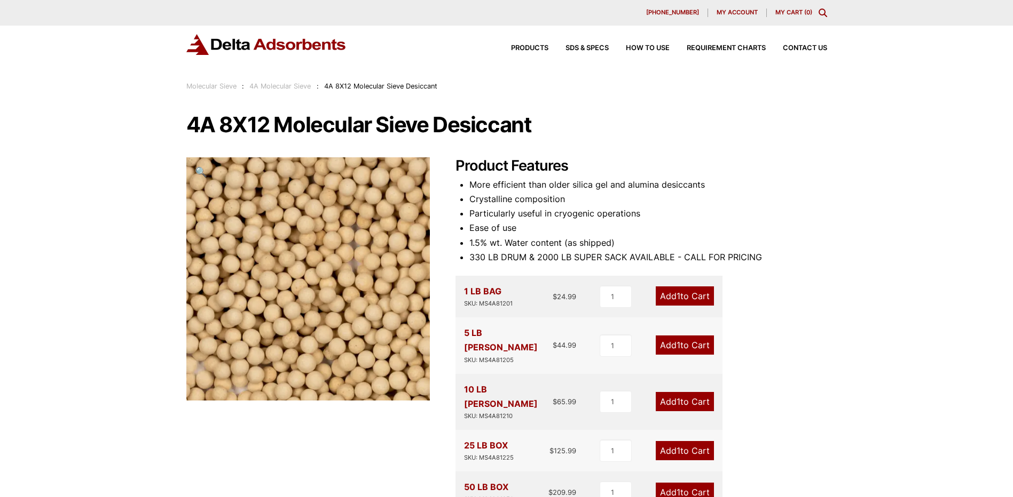
click at [821, 11] on icon "Toggle Modal Content" at bounding box center [822, 13] width 9 height 9
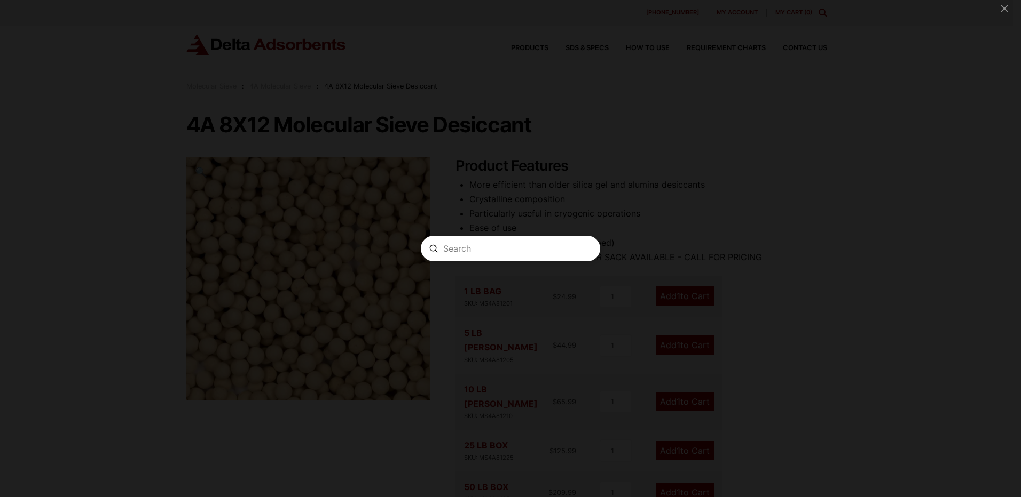
paste input "03MFW045BNL"
type input "03MFW045BNL"
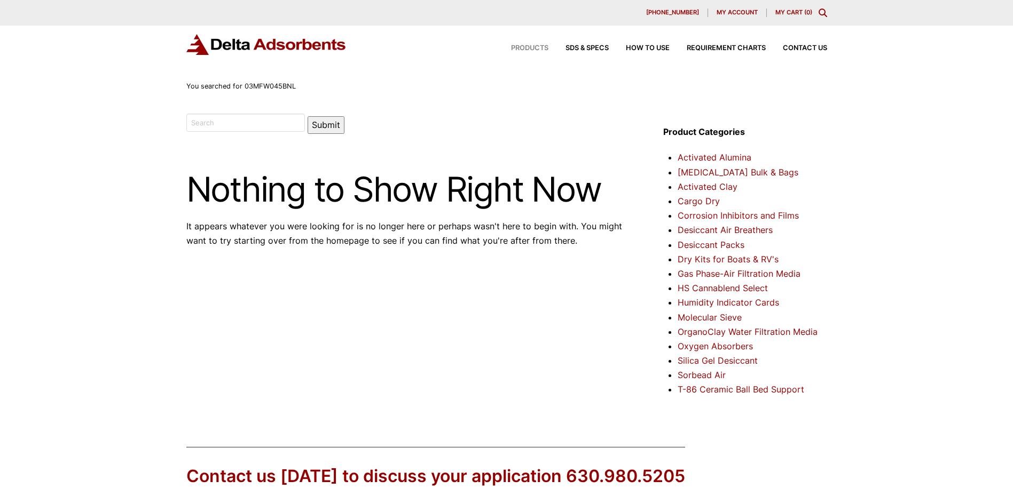
click at [535, 48] on span "Products" at bounding box center [529, 48] width 37 height 7
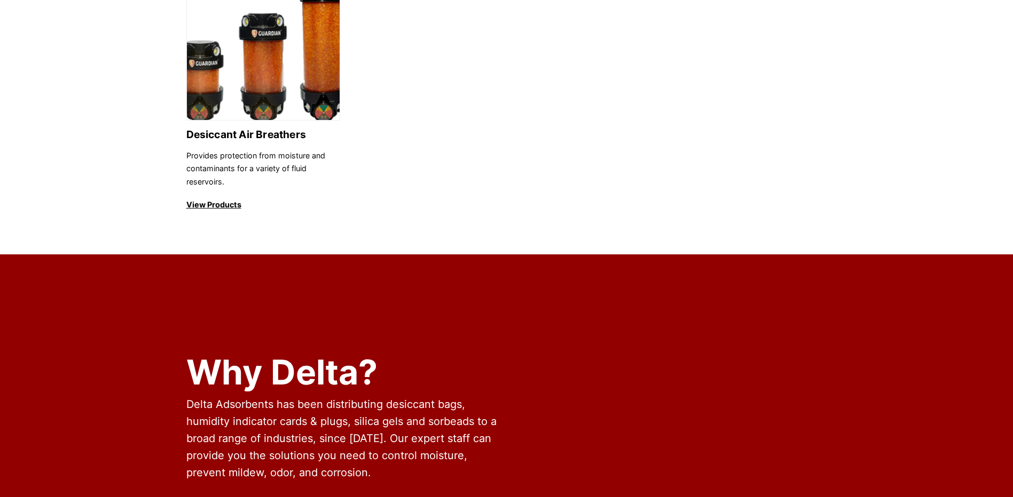
scroll to position [1334, 0]
